Goal: Information Seeking & Learning: Learn about a topic

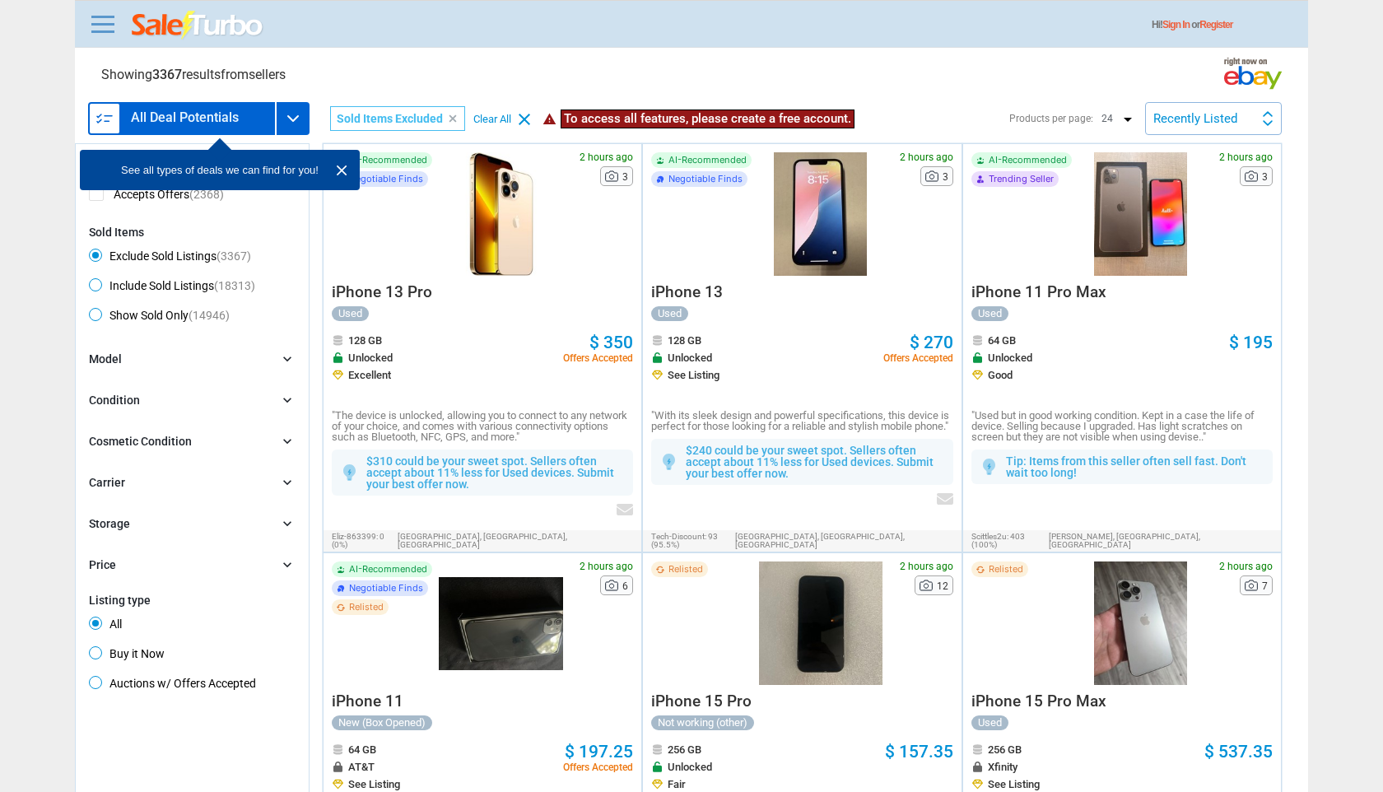
click at [524, 254] on div at bounding box center [501, 213] width 124 height 123
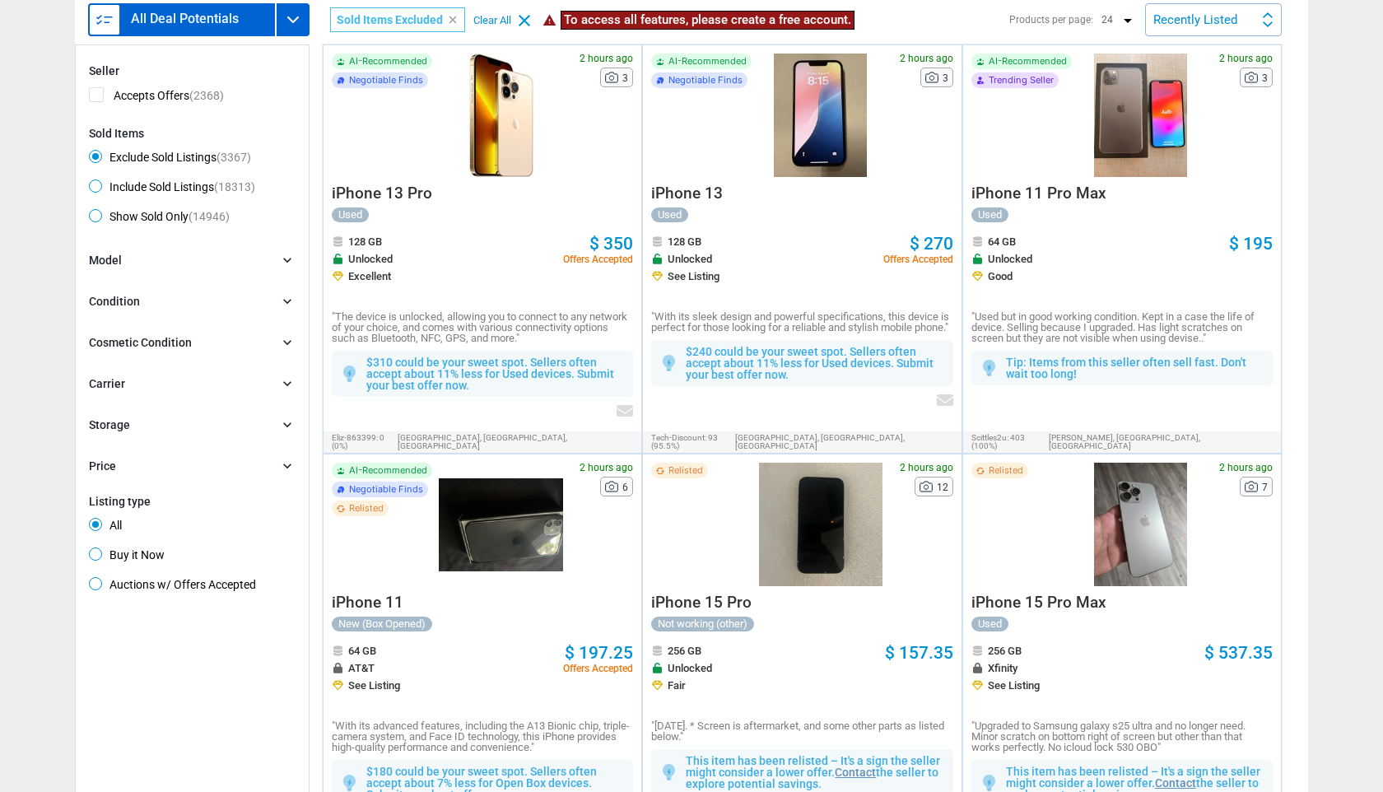
scroll to position [102, 0]
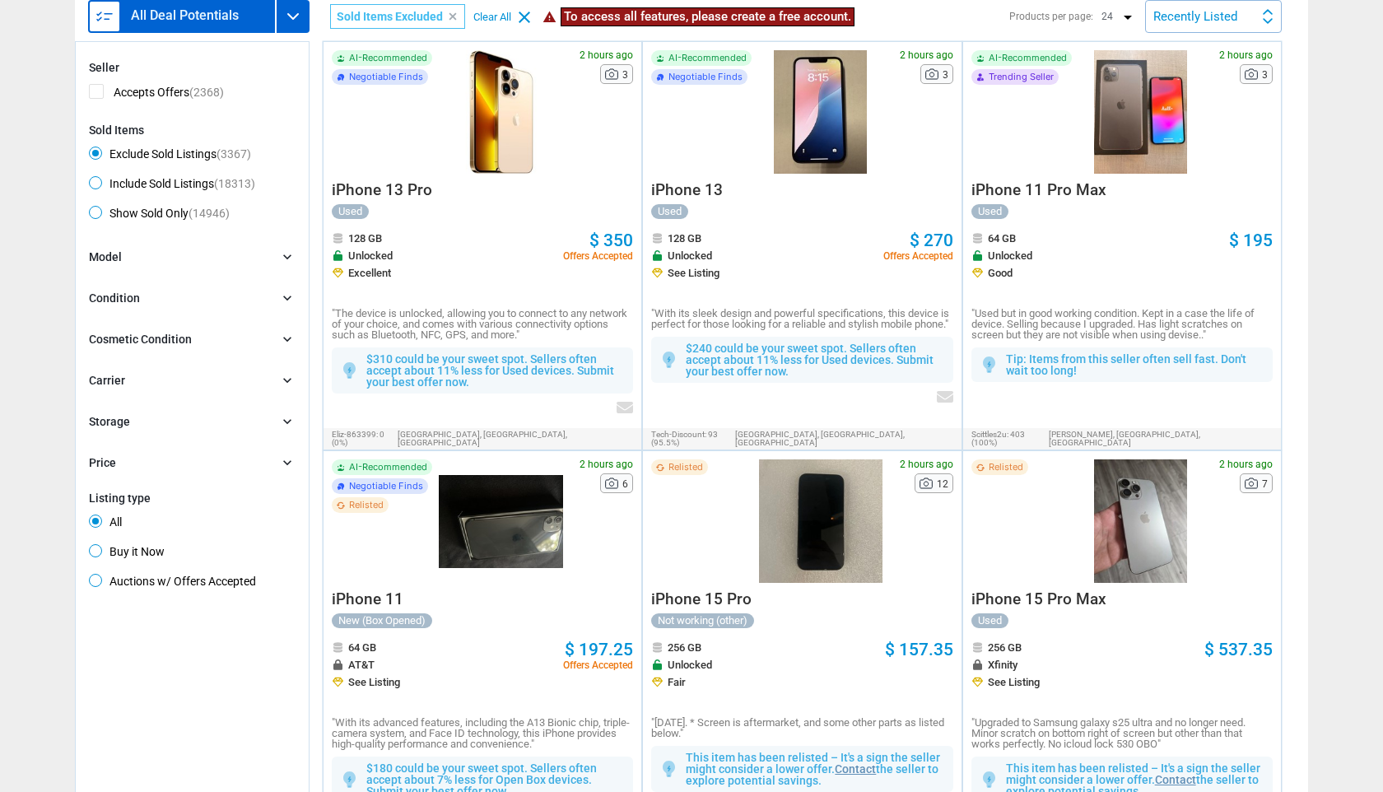
click at [1155, 521] on div at bounding box center [1140, 520] width 124 height 123
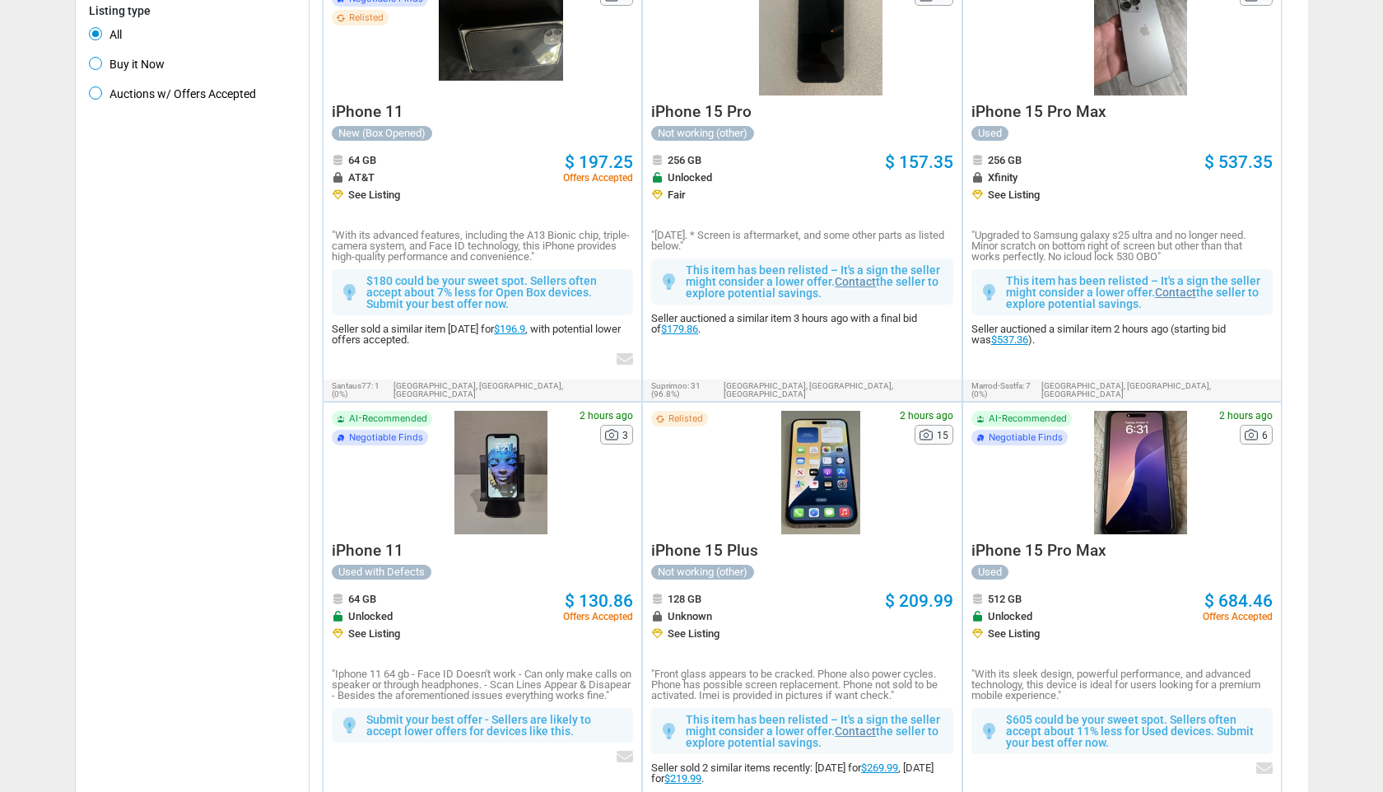
scroll to position [673, 0]
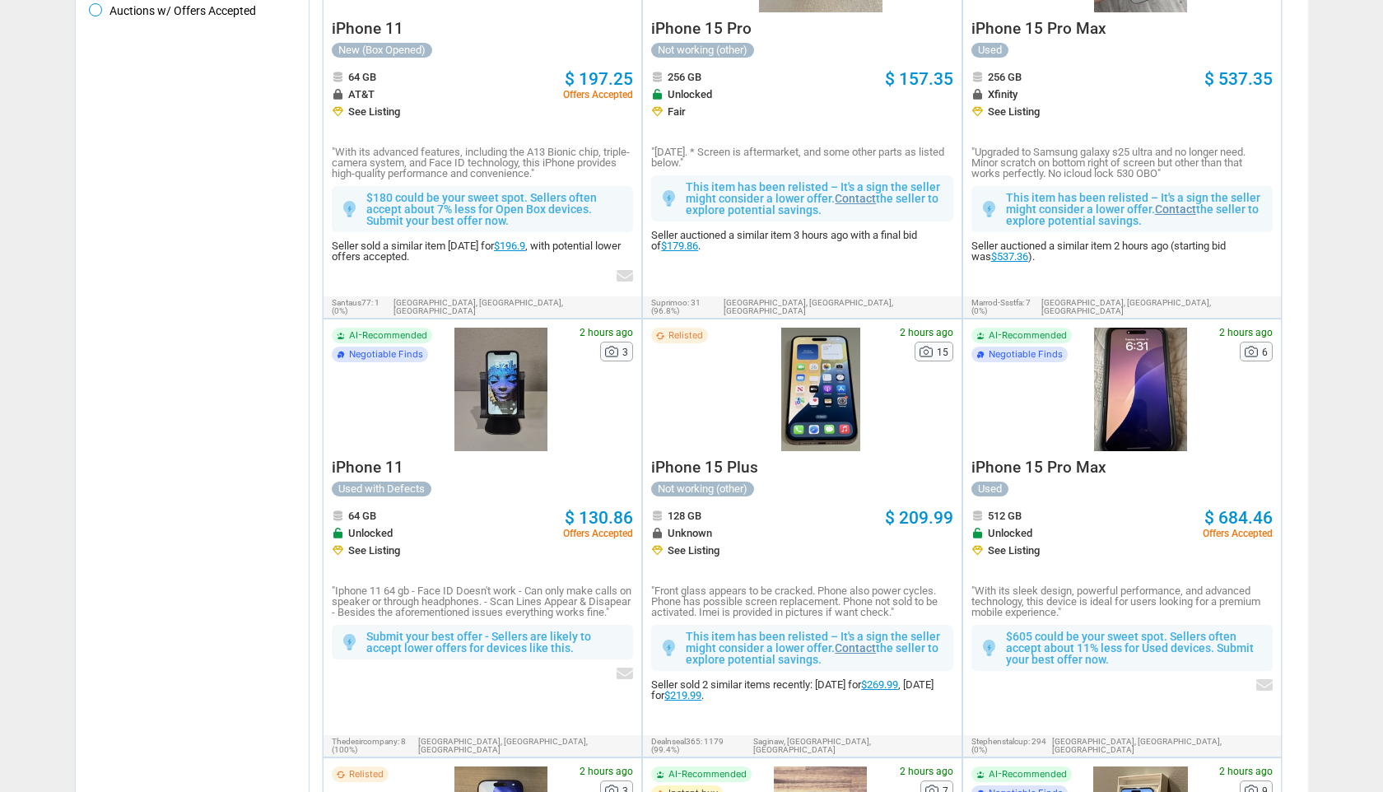
click at [1107, 395] on div at bounding box center [1140, 389] width 124 height 123
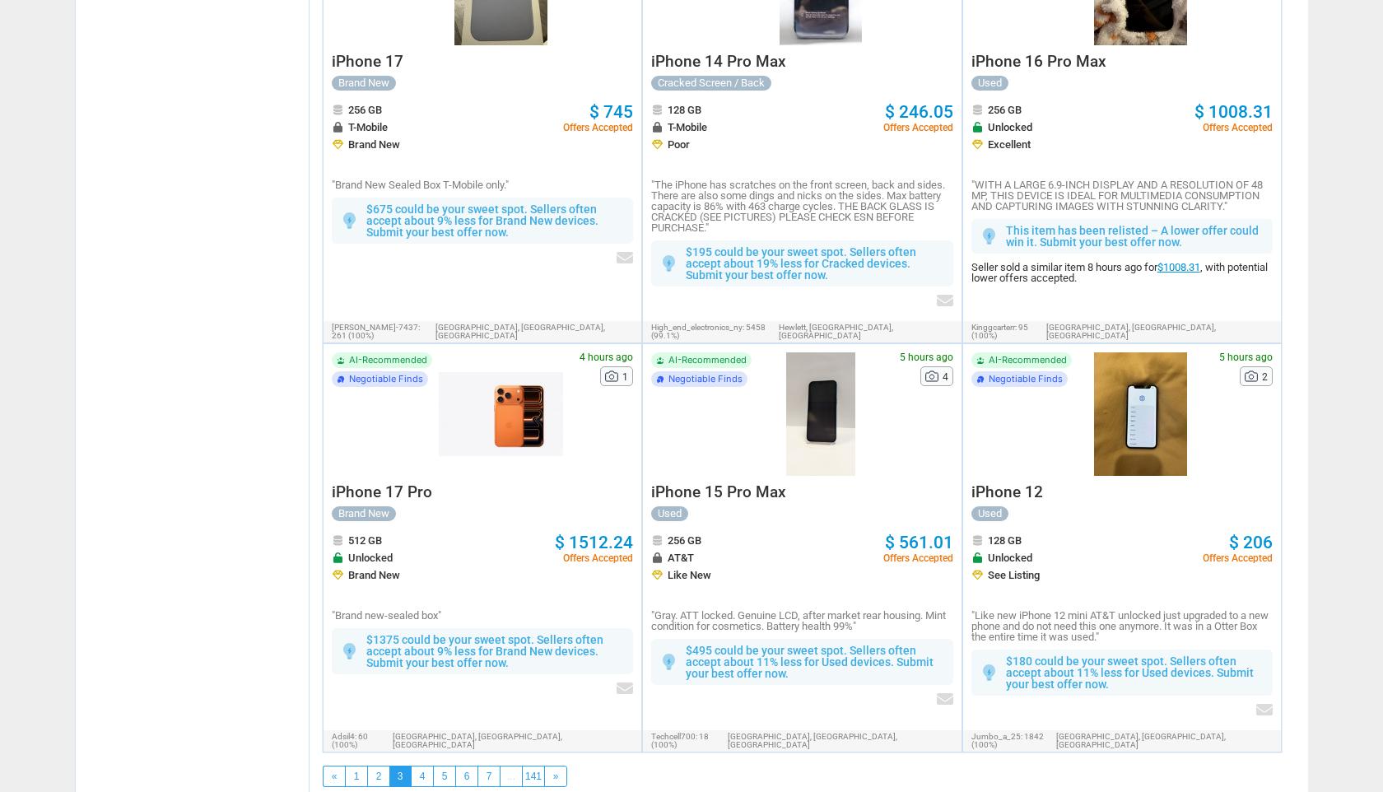
scroll to position [2768, 0]
click at [414, 765] on link "4" at bounding box center [422, 775] width 21 height 20
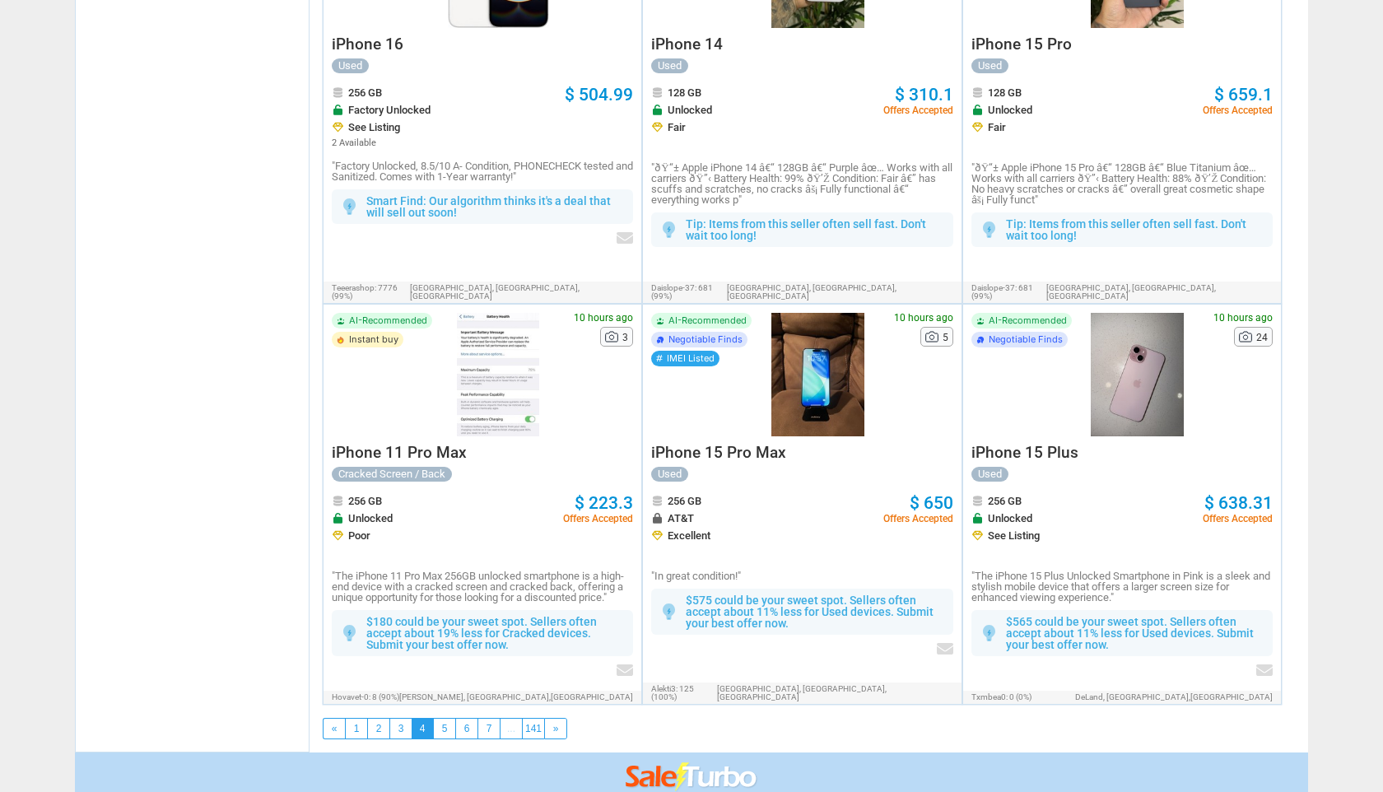
scroll to position [2881, 0]
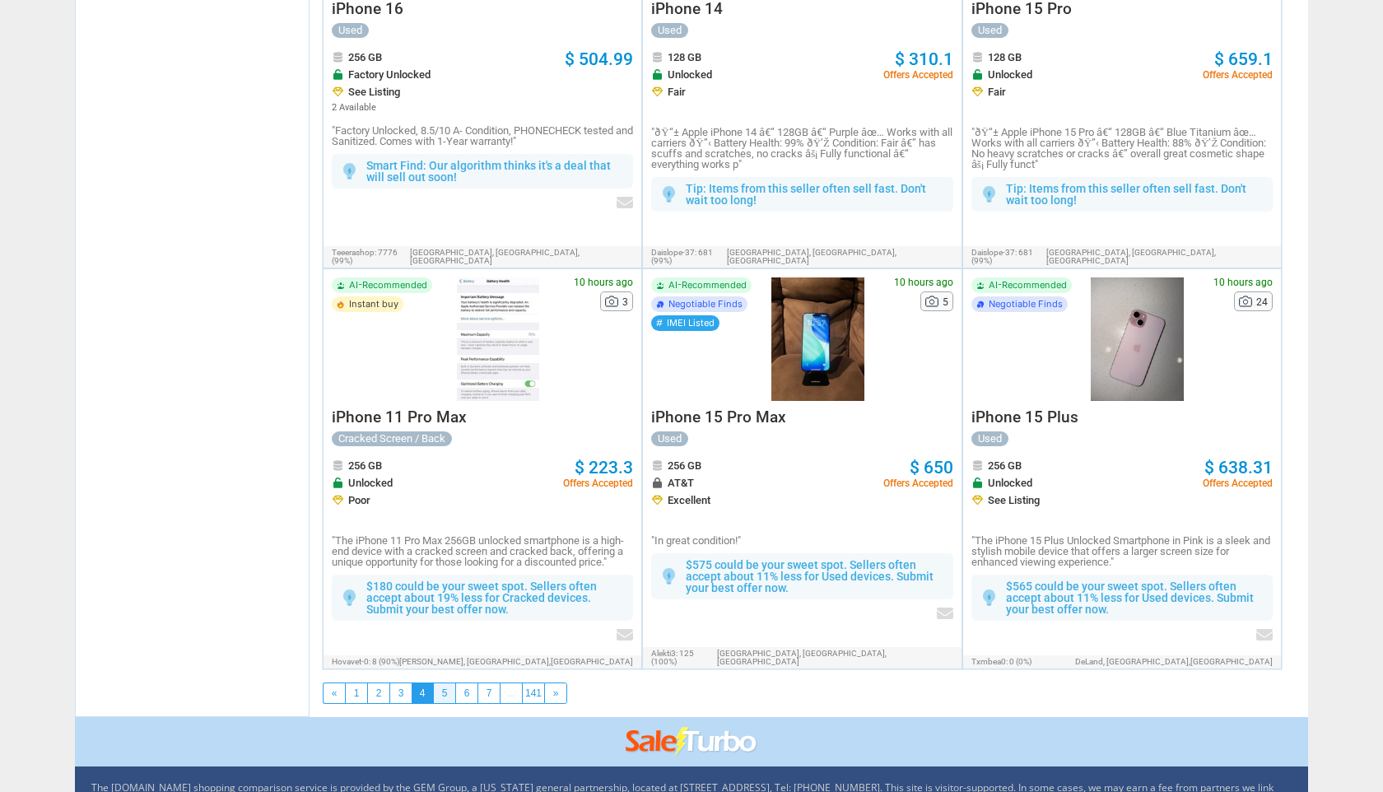
click at [453, 683] on link "5" at bounding box center [444, 693] width 21 height 20
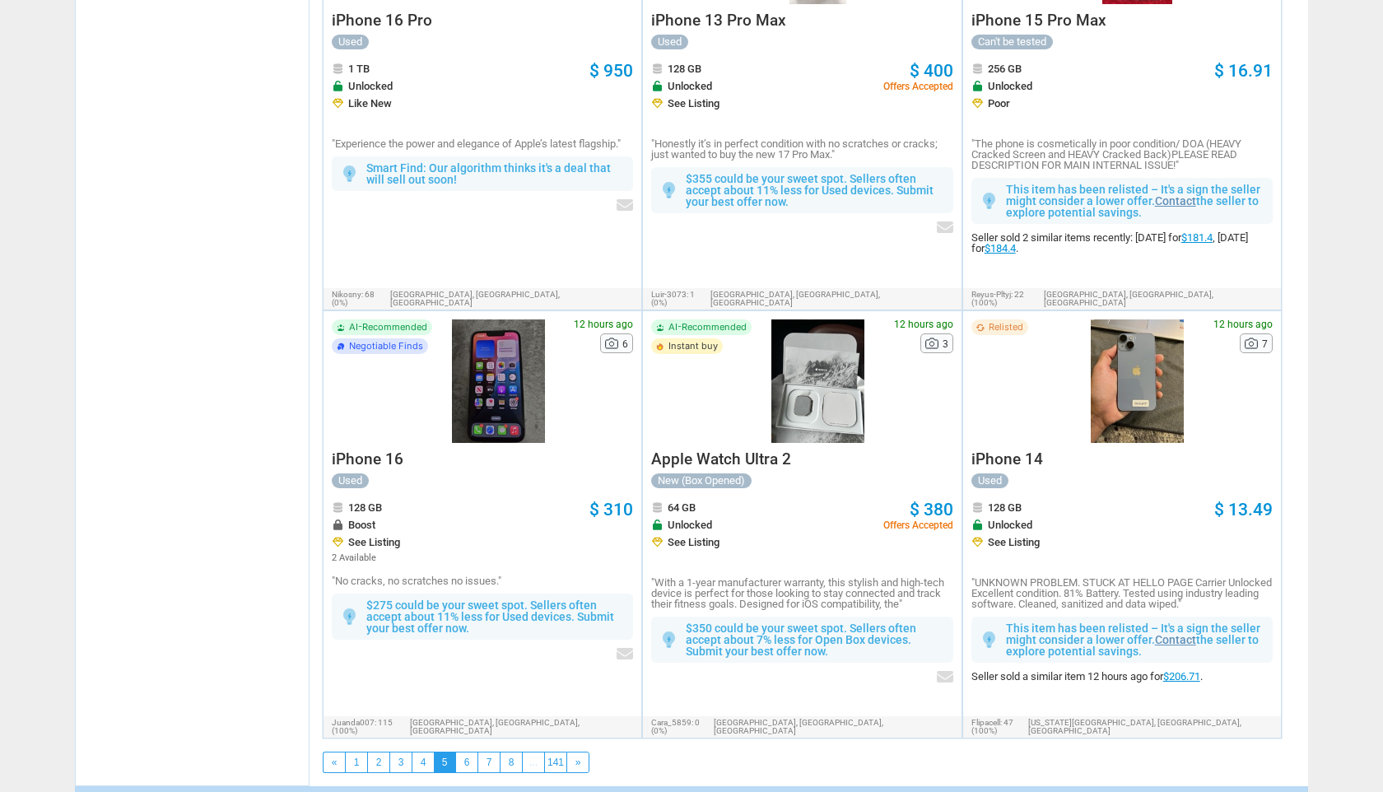
scroll to position [2856, 0]
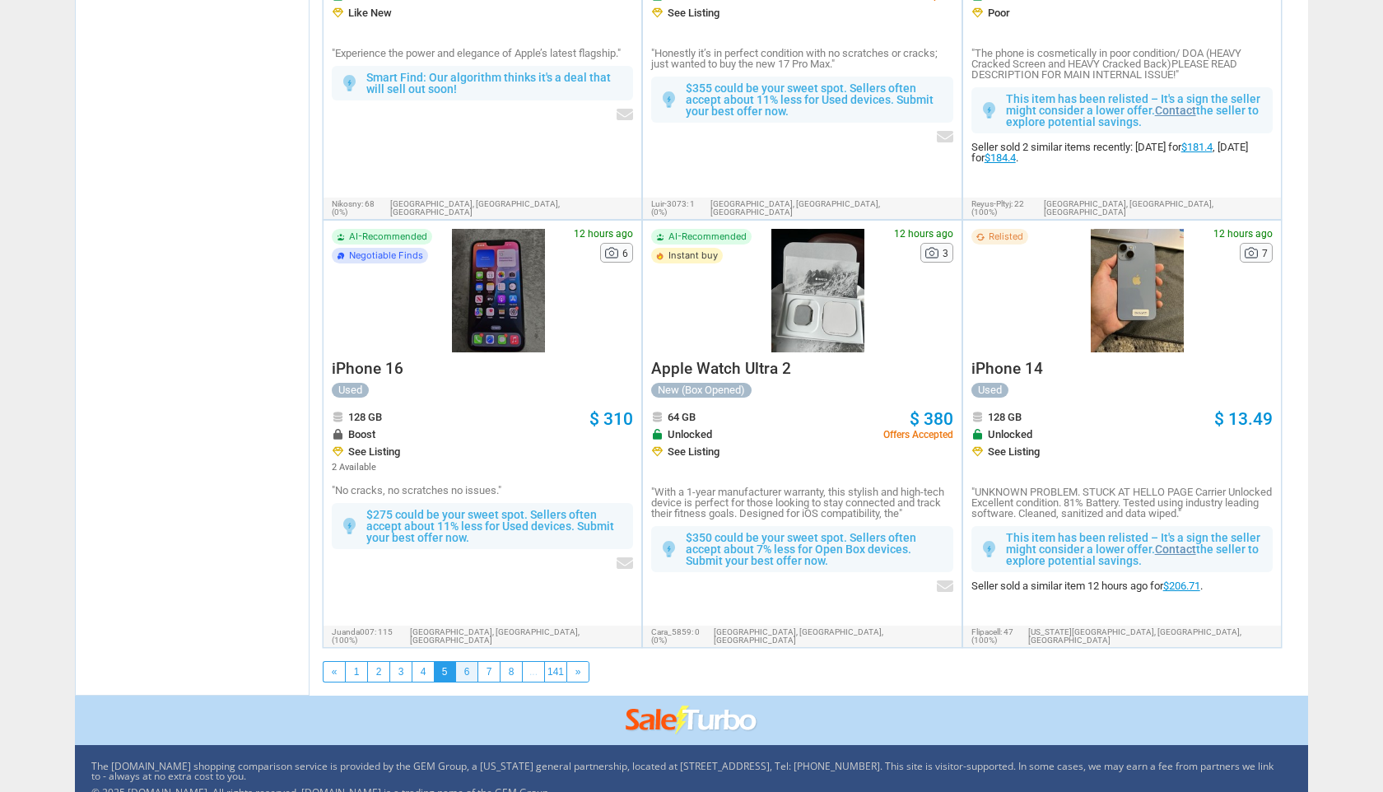
click at [469, 662] on link "6" at bounding box center [466, 672] width 21 height 20
